Goal: Task Accomplishment & Management: Use online tool/utility

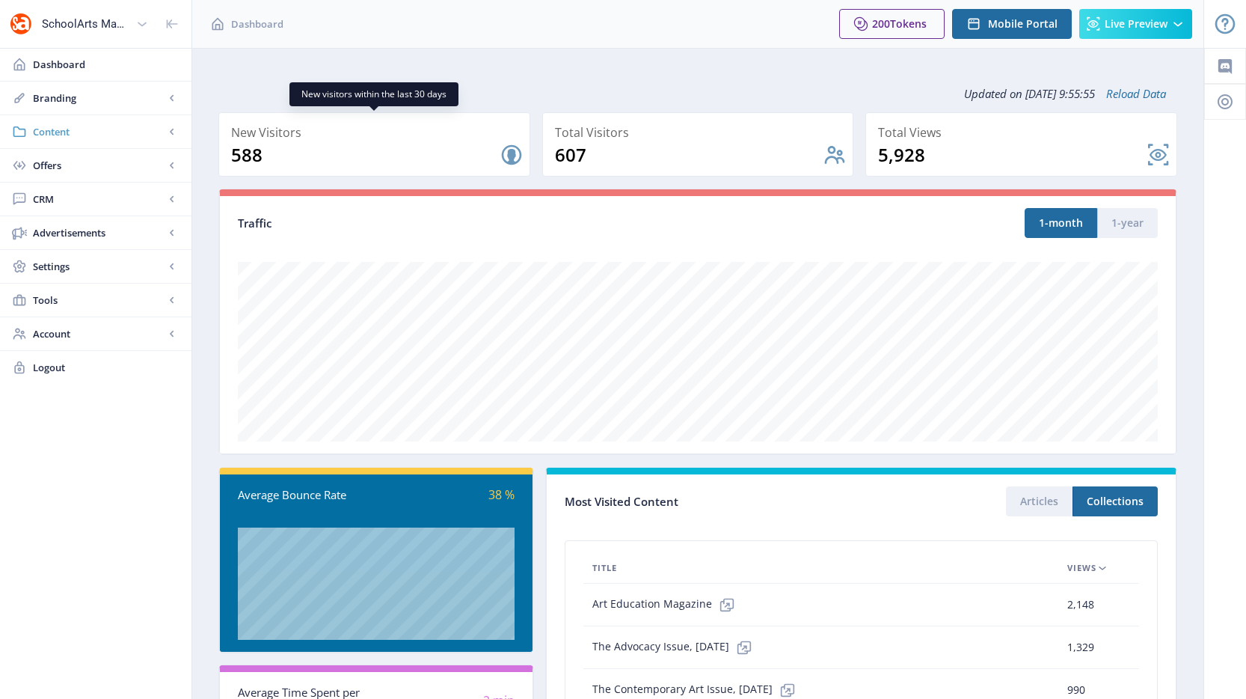
click at [114, 139] on link "Content" at bounding box center [95, 131] width 191 height 33
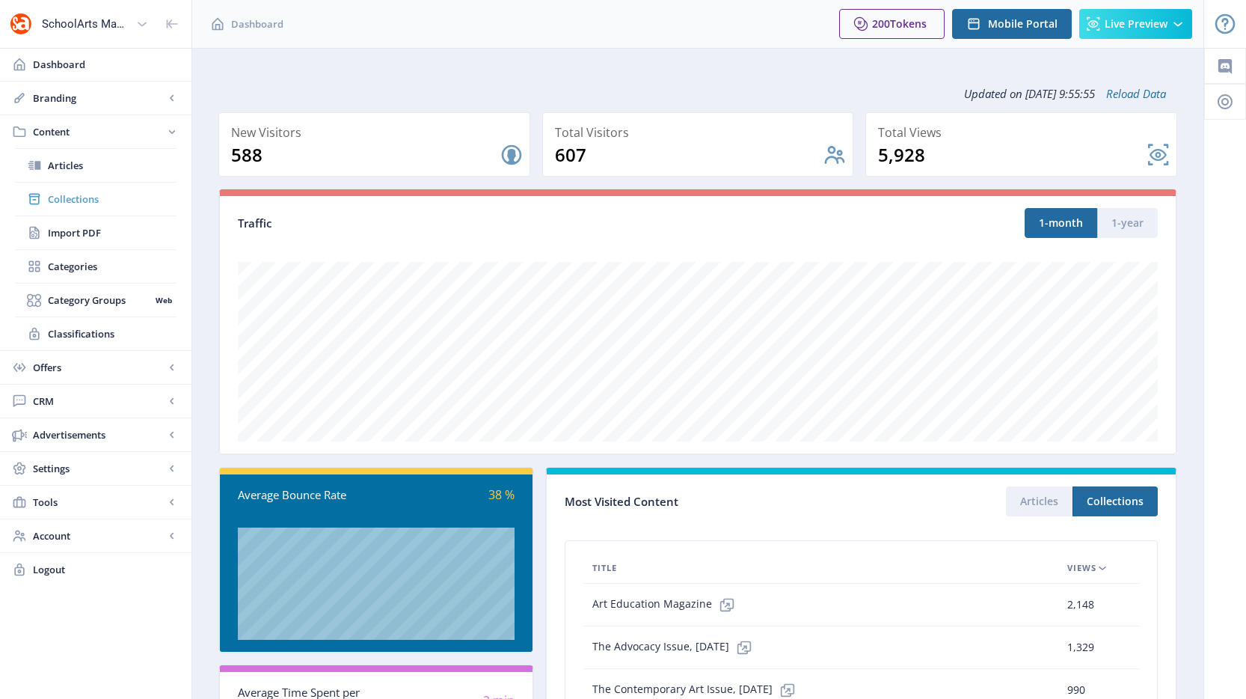
click at [82, 206] on link "Collections" at bounding box center [96, 199] width 162 height 33
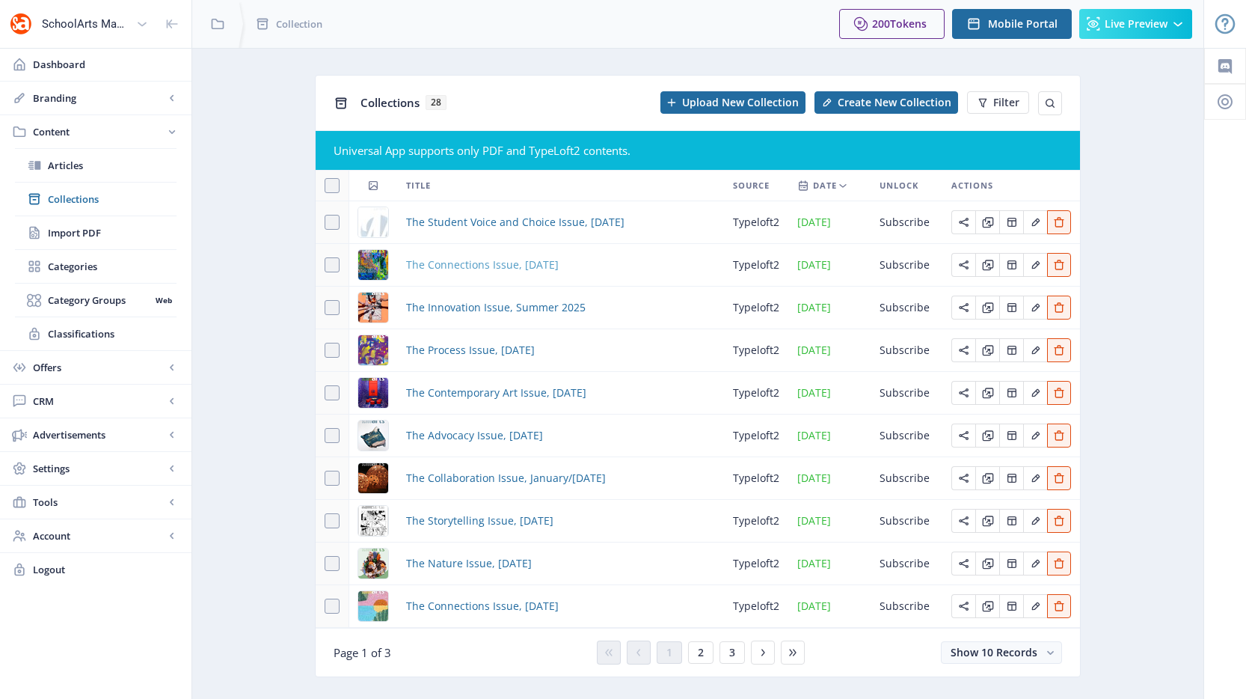
click at [446, 260] on span "The Connections Issue, September 2025" at bounding box center [482, 265] width 153 height 18
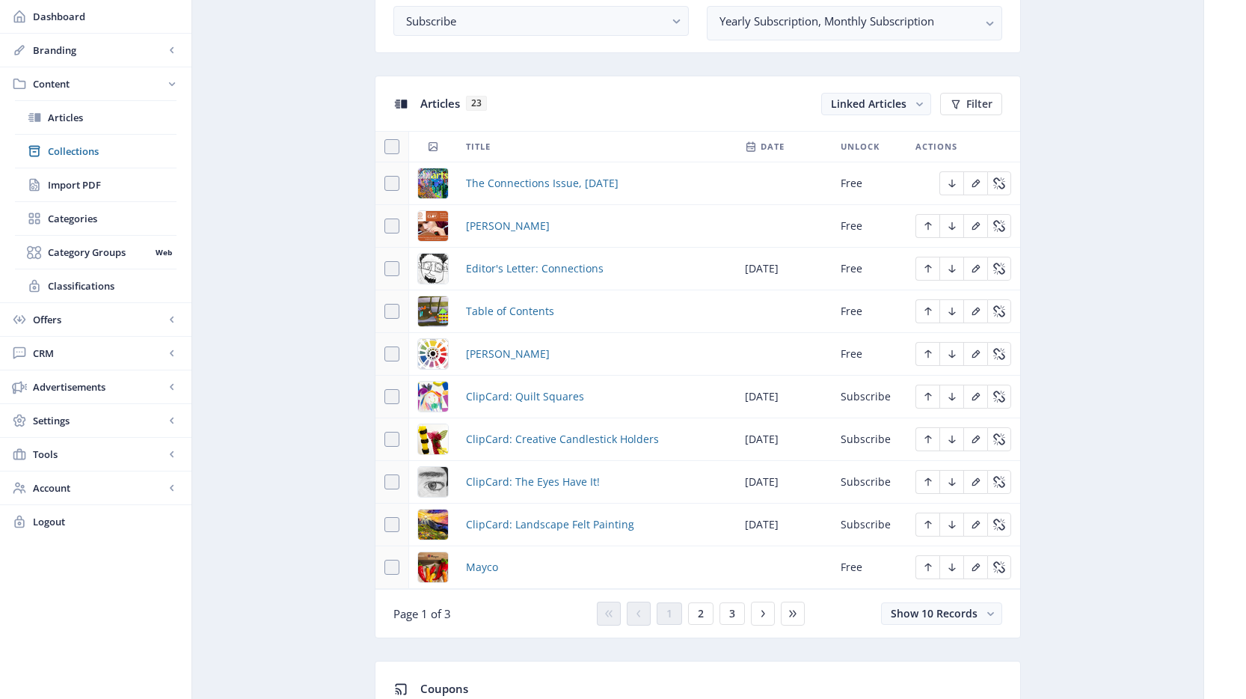
scroll to position [629, 0]
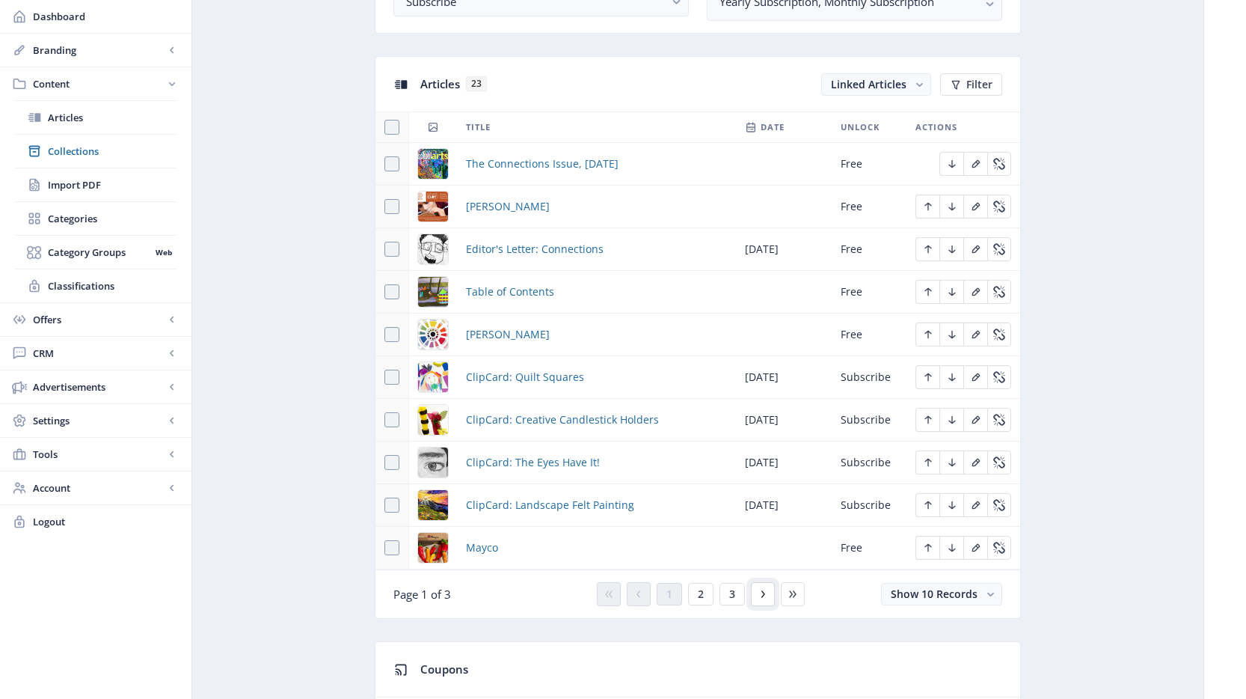
click at [755, 594] on button at bounding box center [763, 594] width 24 height 24
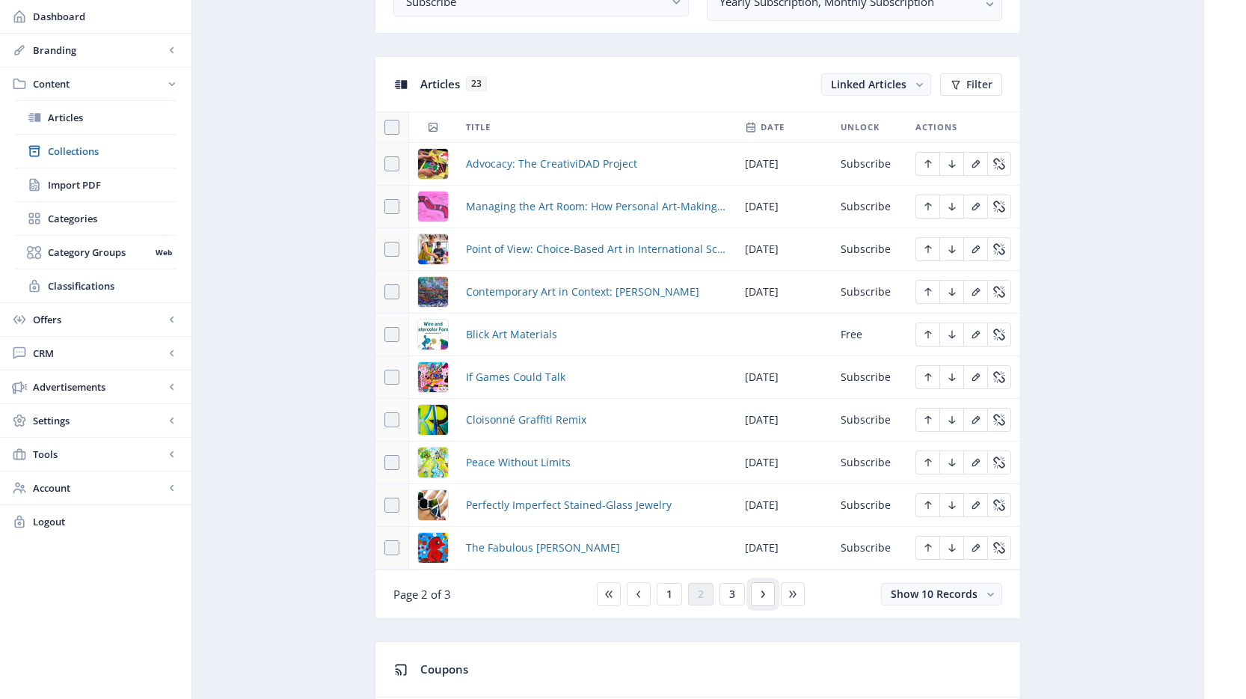
click at [754, 589] on button at bounding box center [763, 594] width 24 height 24
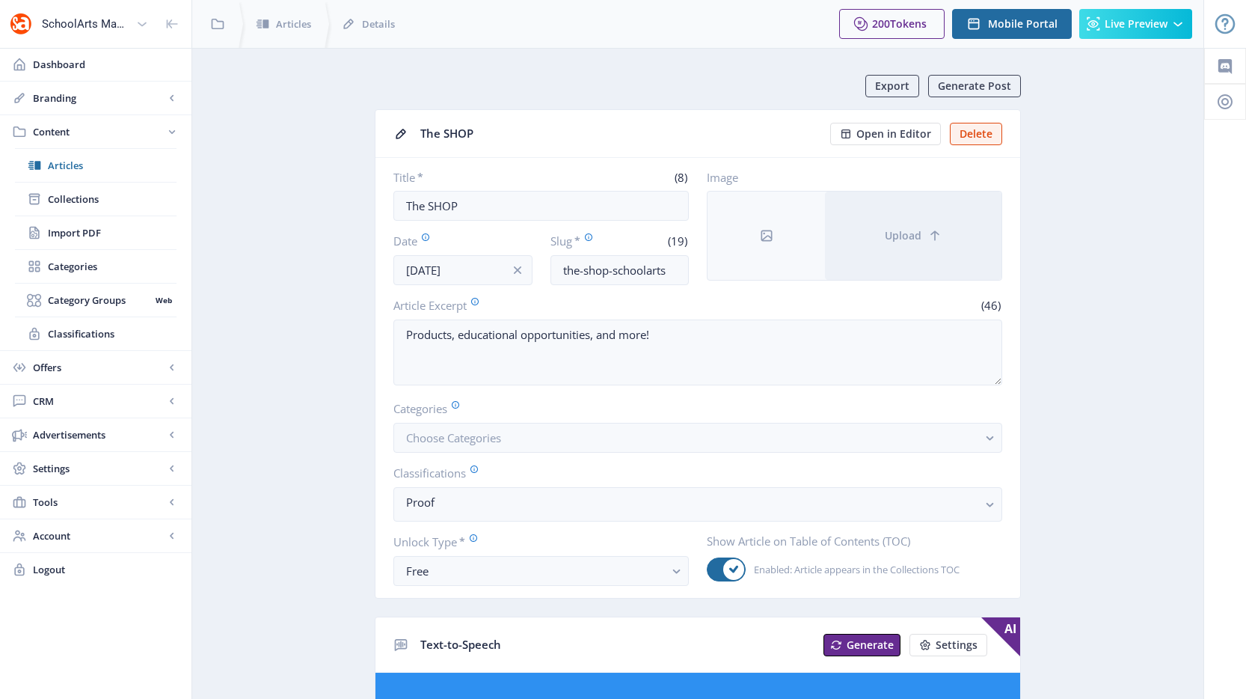
click at [922, 134] on span "Open in Editor" at bounding box center [893, 134] width 75 height 12
